Goal: Transaction & Acquisition: Subscribe to service/newsletter

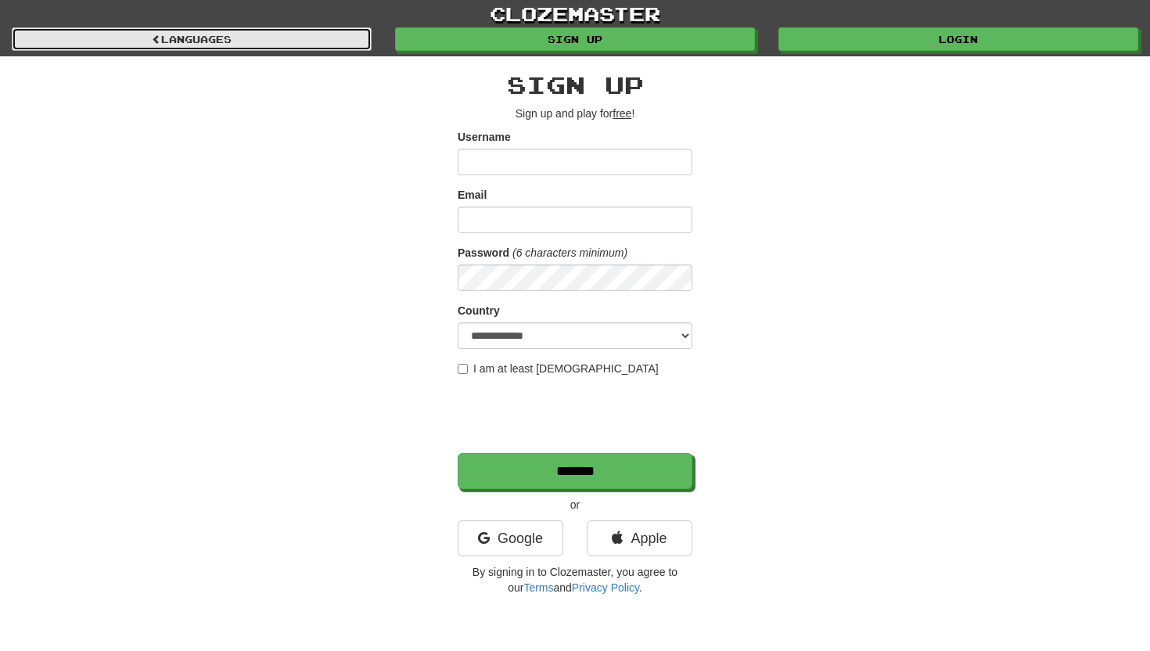
click at [172, 34] on link "Languages" at bounding box center [192, 38] width 360 height 23
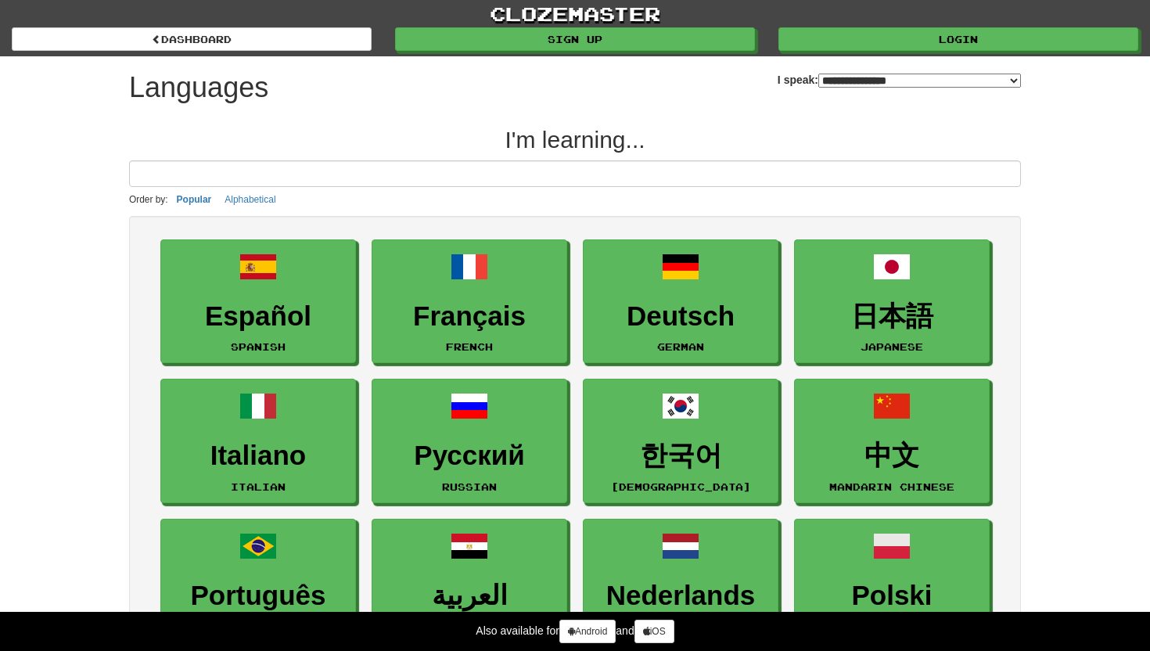
select select "*******"
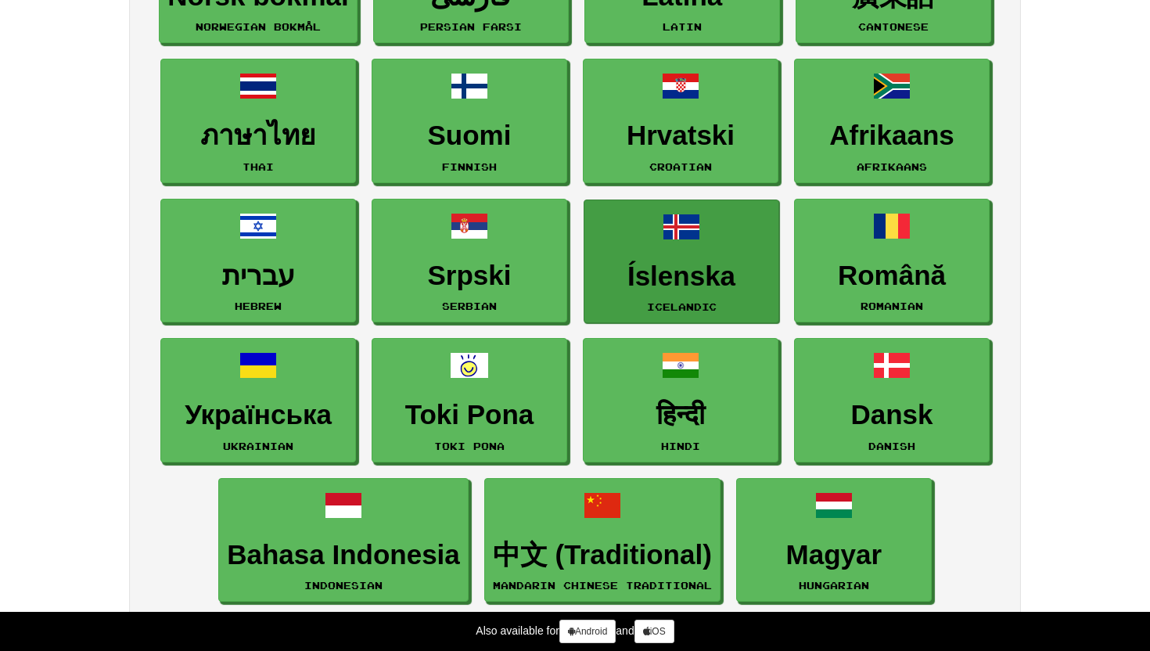
scroll to position [886, 0]
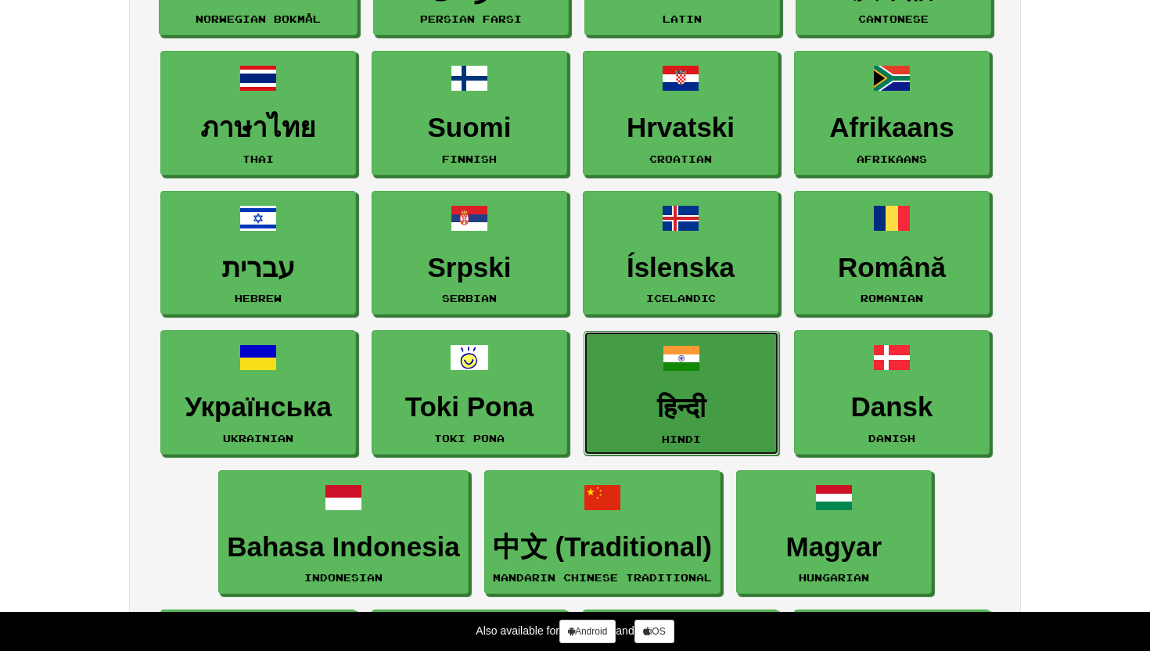
click at [681, 407] on h3 "हिन्दी" at bounding box center [681, 408] width 178 height 31
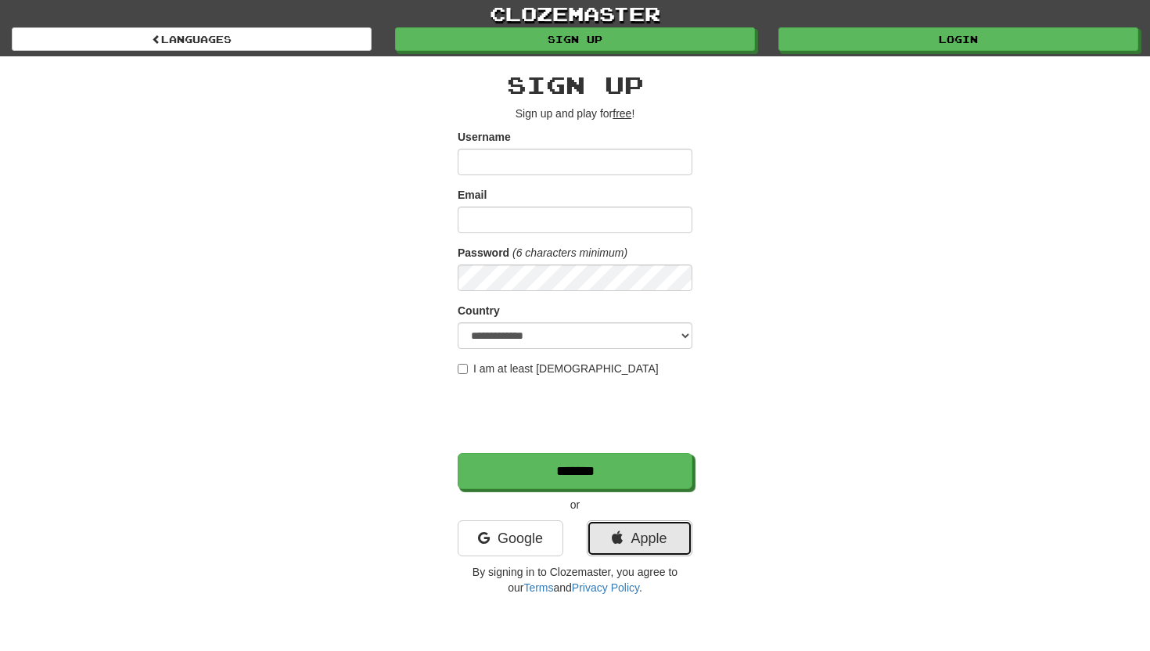
click at [672, 524] on link "Apple" at bounding box center [640, 538] width 106 height 36
click at [487, 560] on div "Google" at bounding box center [510, 542] width 129 height 44
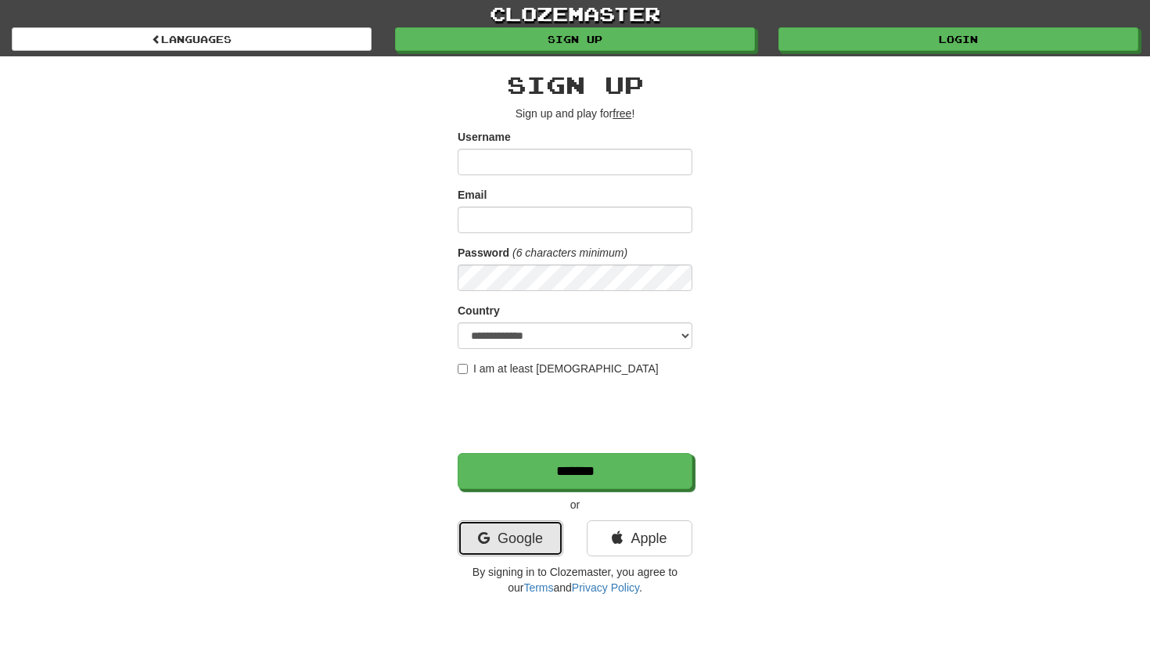
click at [479, 548] on link "Google" at bounding box center [511, 538] width 106 height 36
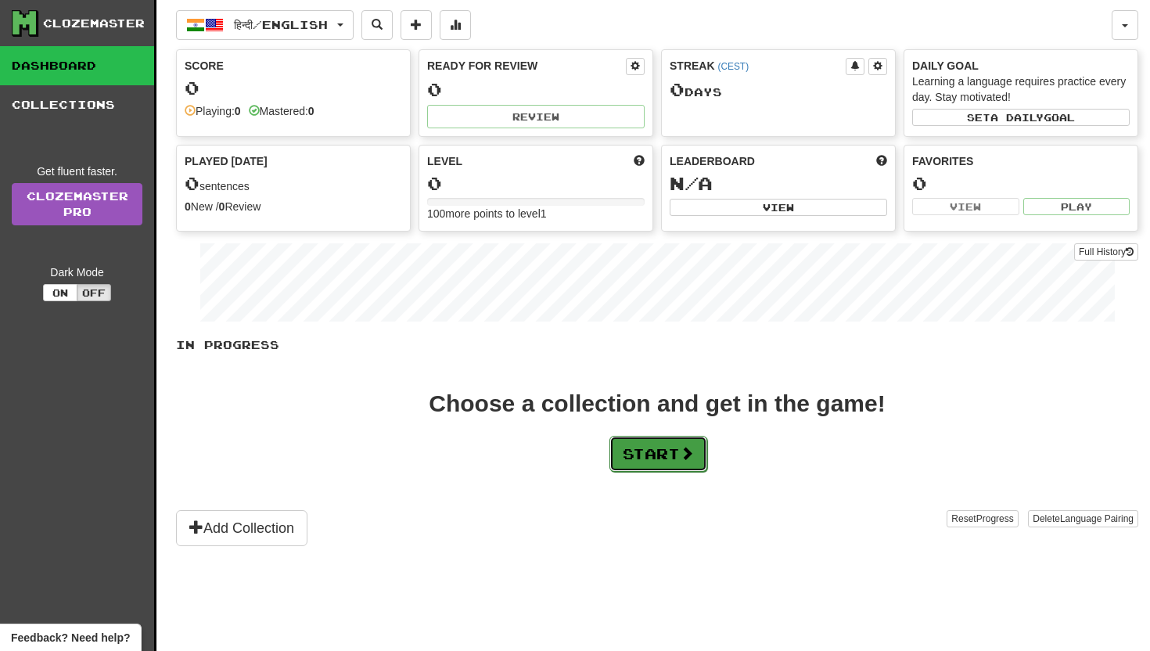
click at [686, 456] on span at bounding box center [687, 453] width 14 height 14
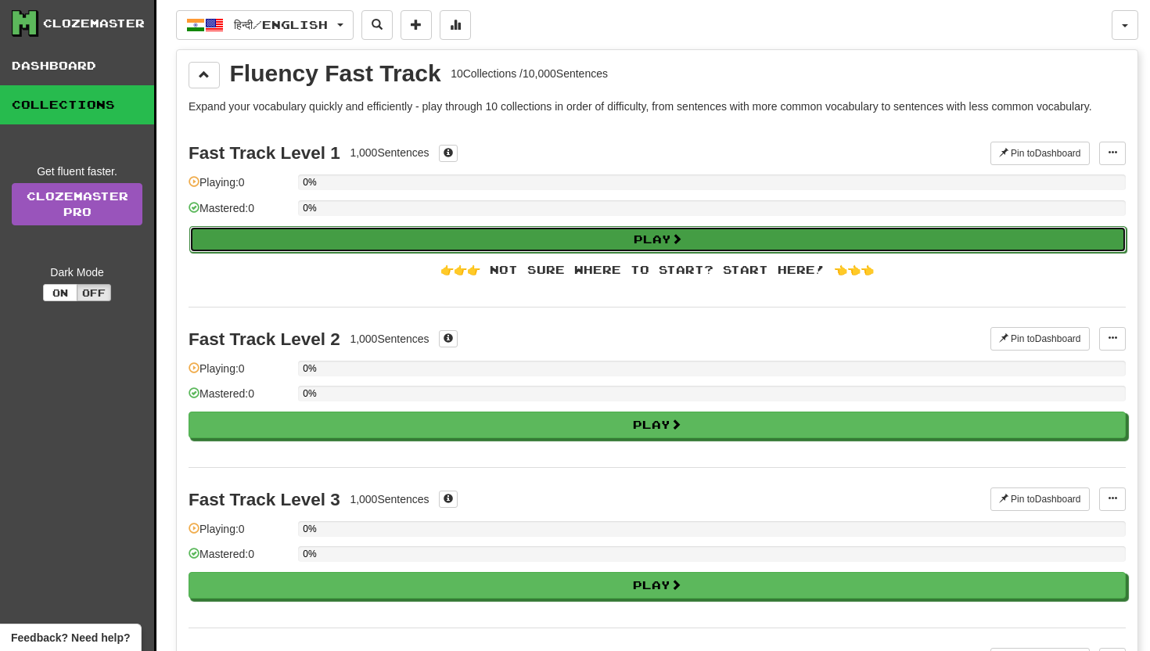
click at [670, 242] on button "Play" at bounding box center [657, 239] width 937 height 27
select select "**"
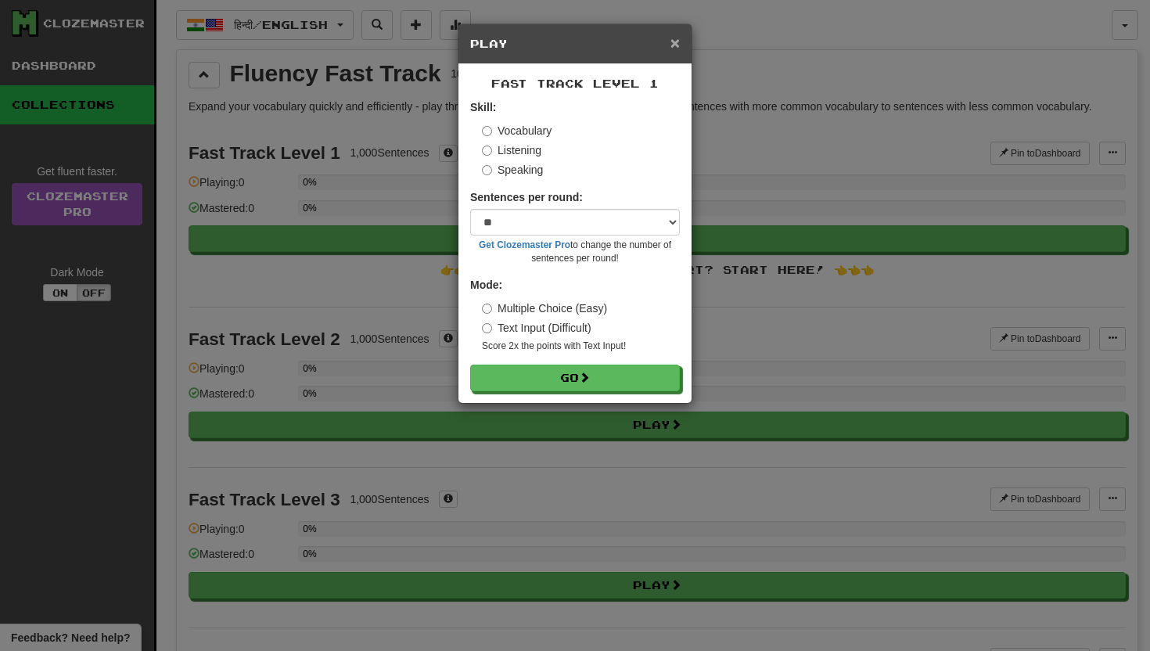
click at [673, 45] on span "×" at bounding box center [674, 43] width 9 height 18
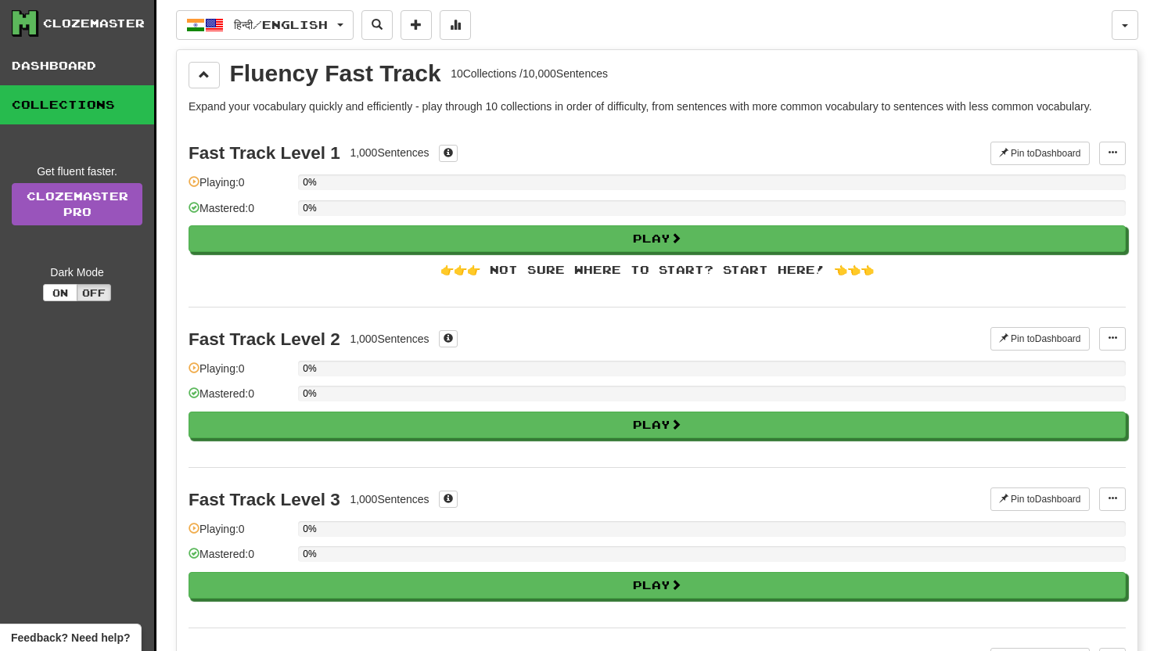
click at [79, 13] on div "Clozemaster" at bounding box center [83, 23] width 142 height 27
click at [78, 26] on div "Clozemaster" at bounding box center [94, 24] width 102 height 16
click at [16, 25] on icon at bounding box center [24, 22] width 23 height 23
